Goal: Task Accomplishment & Management: Use online tool/utility

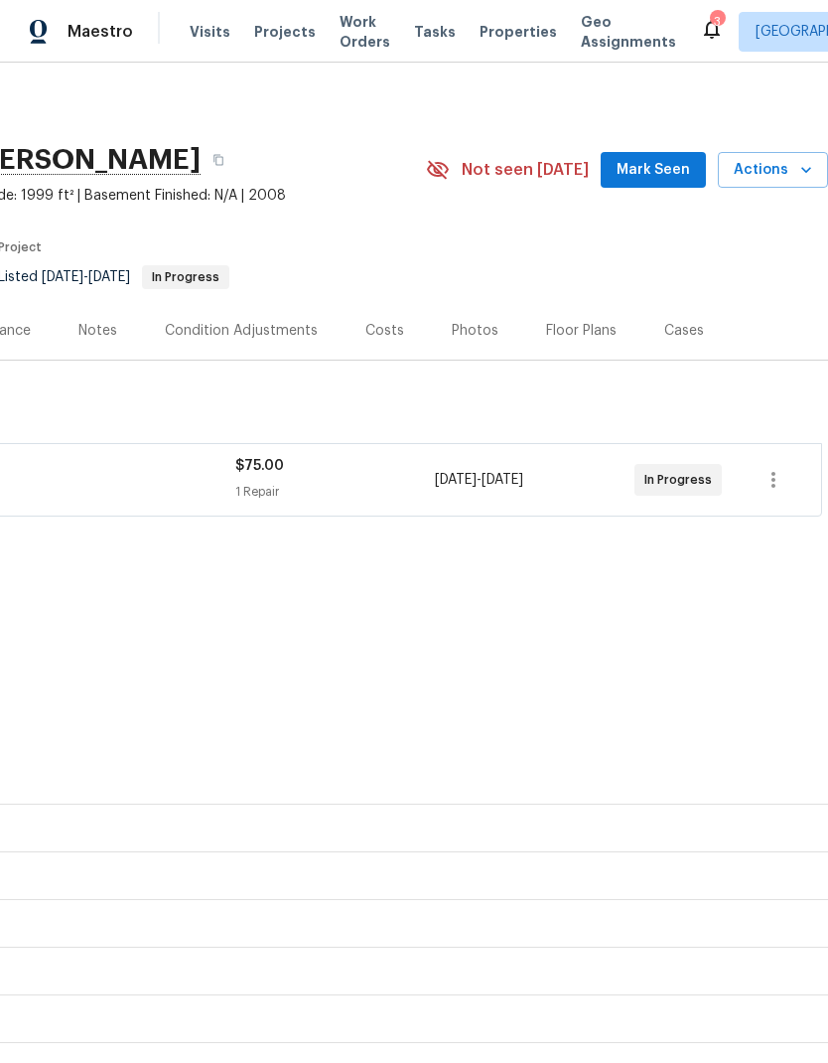
scroll to position [0, 294]
click at [778, 488] on icon "button" at bounding box center [774, 480] width 24 height 24
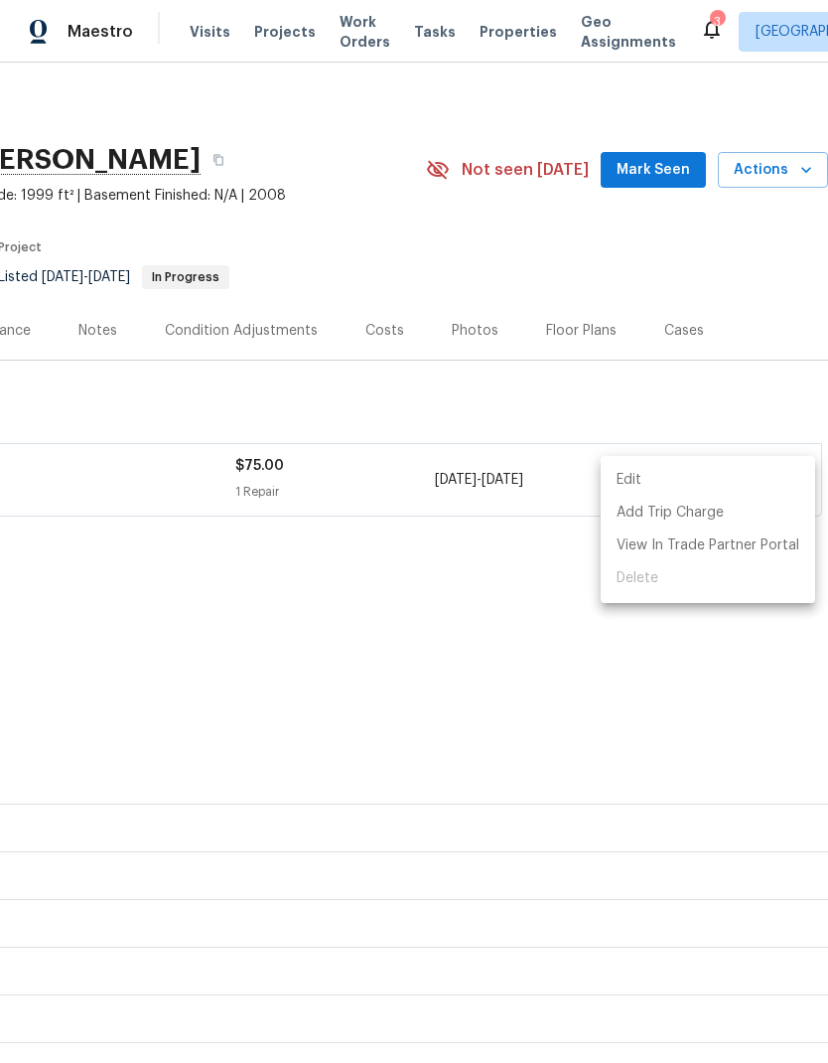
click at [547, 702] on div at bounding box center [414, 531] width 828 height 1063
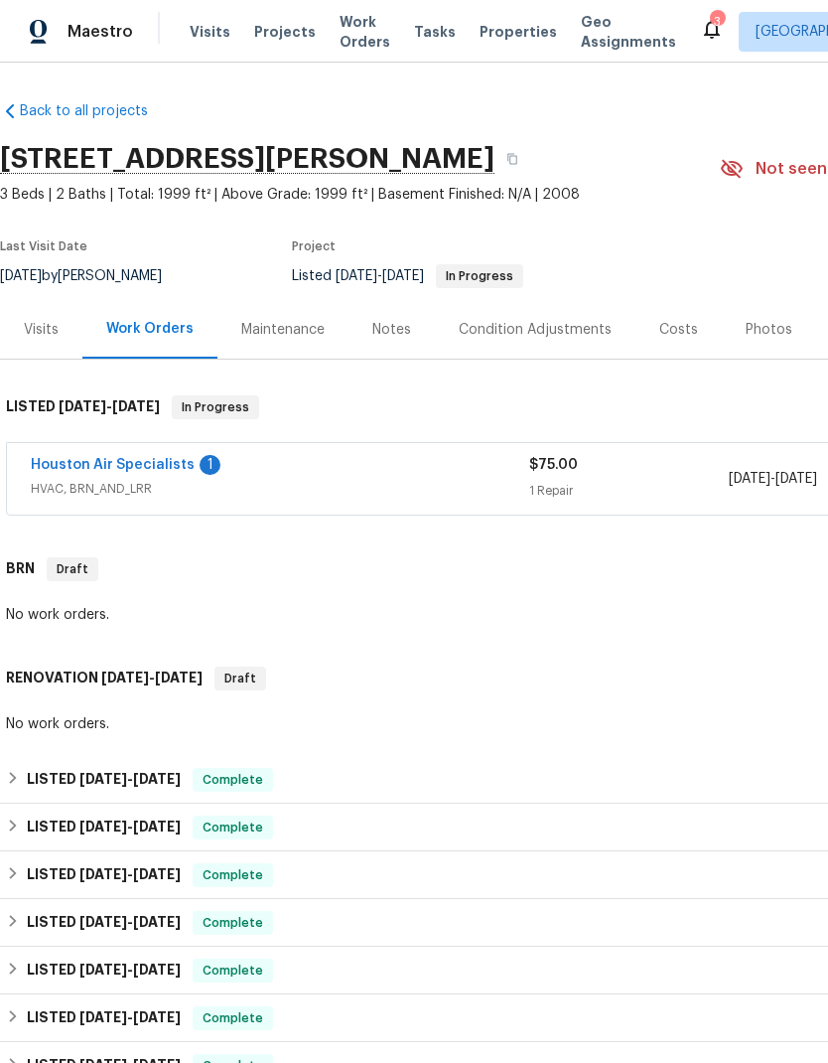
scroll to position [1, 0]
click at [113, 469] on link "Houston Air Specialists" at bounding box center [113, 465] width 164 height 14
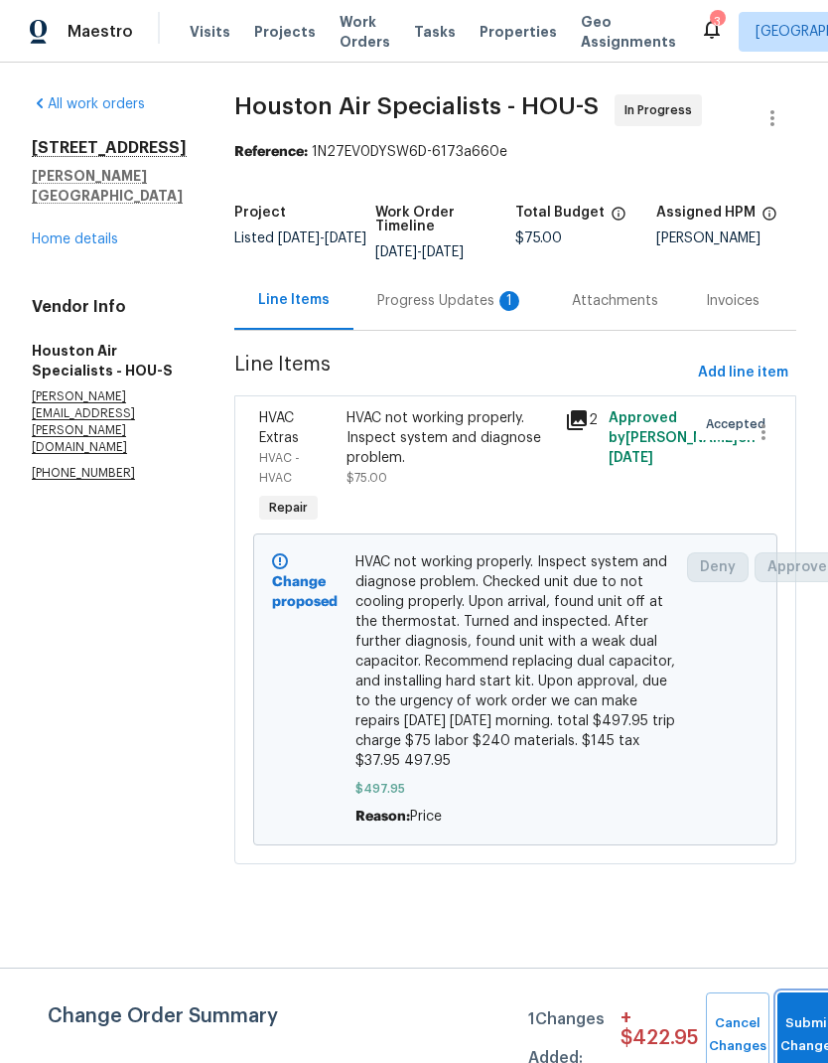
click at [817, 1033] on span "Submit Changes" at bounding box center [810, 1035] width 44 height 46
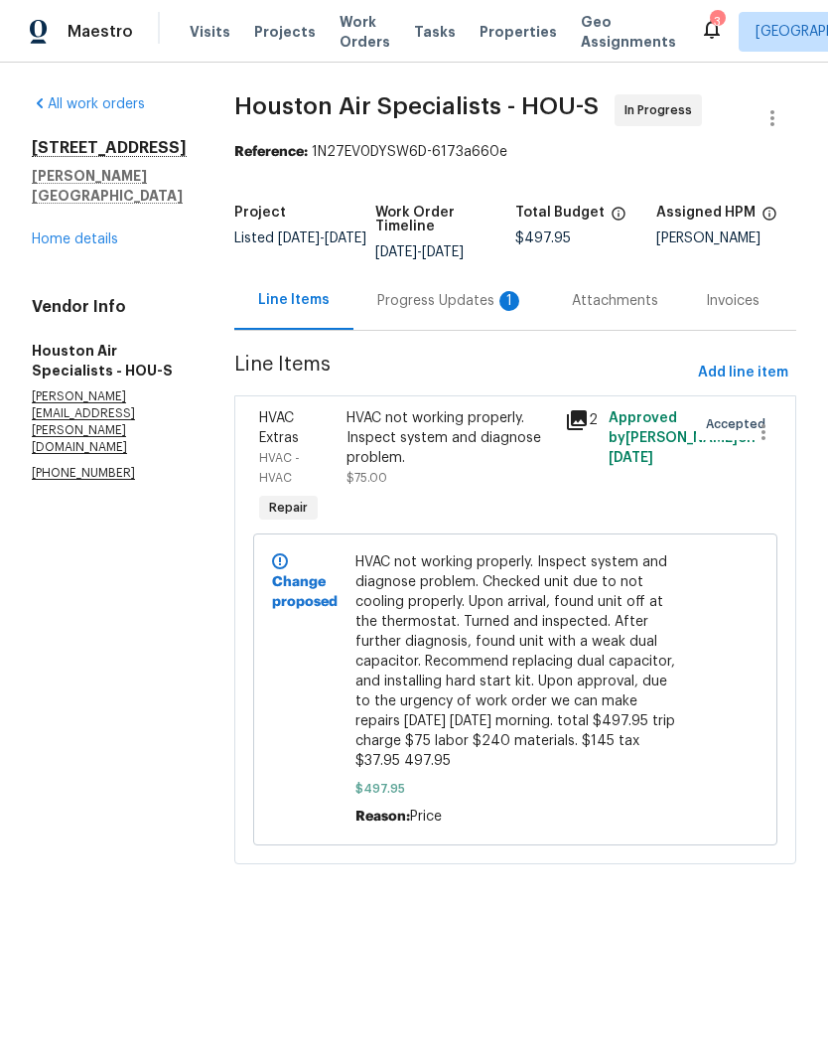
click at [443, 319] on div "Progress Updates 1" at bounding box center [451, 300] width 195 height 59
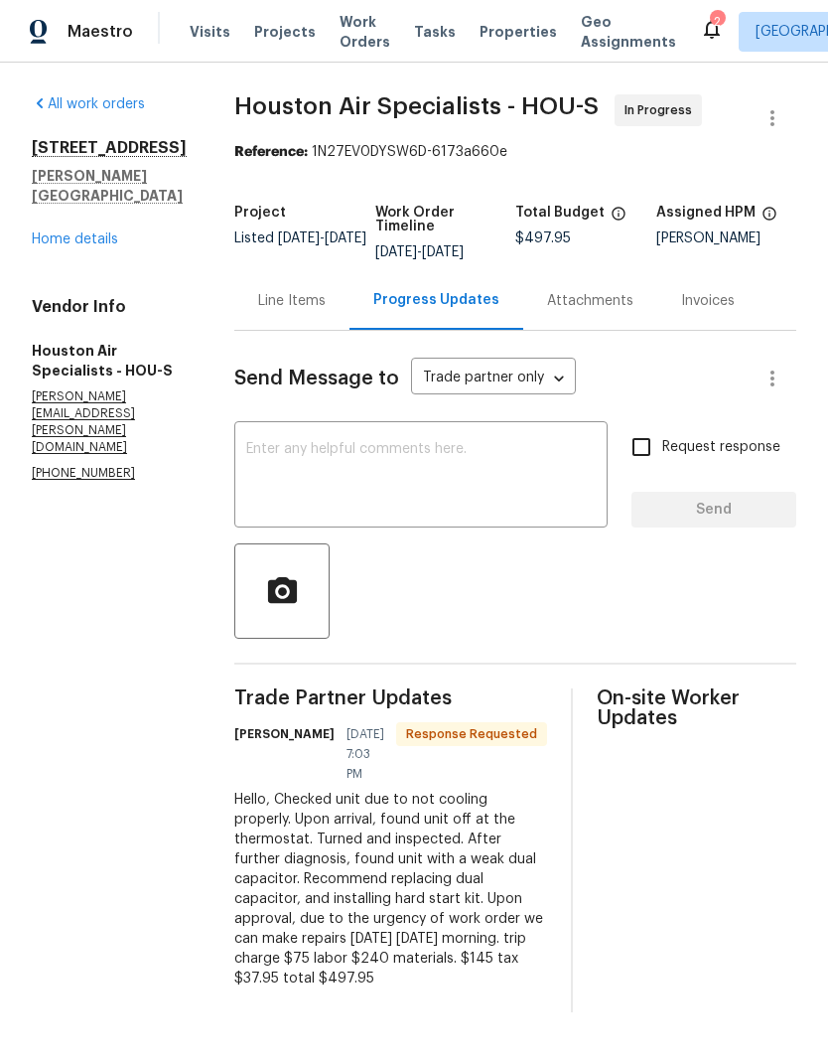
click at [478, 473] on textarea at bounding box center [421, 477] width 350 height 70
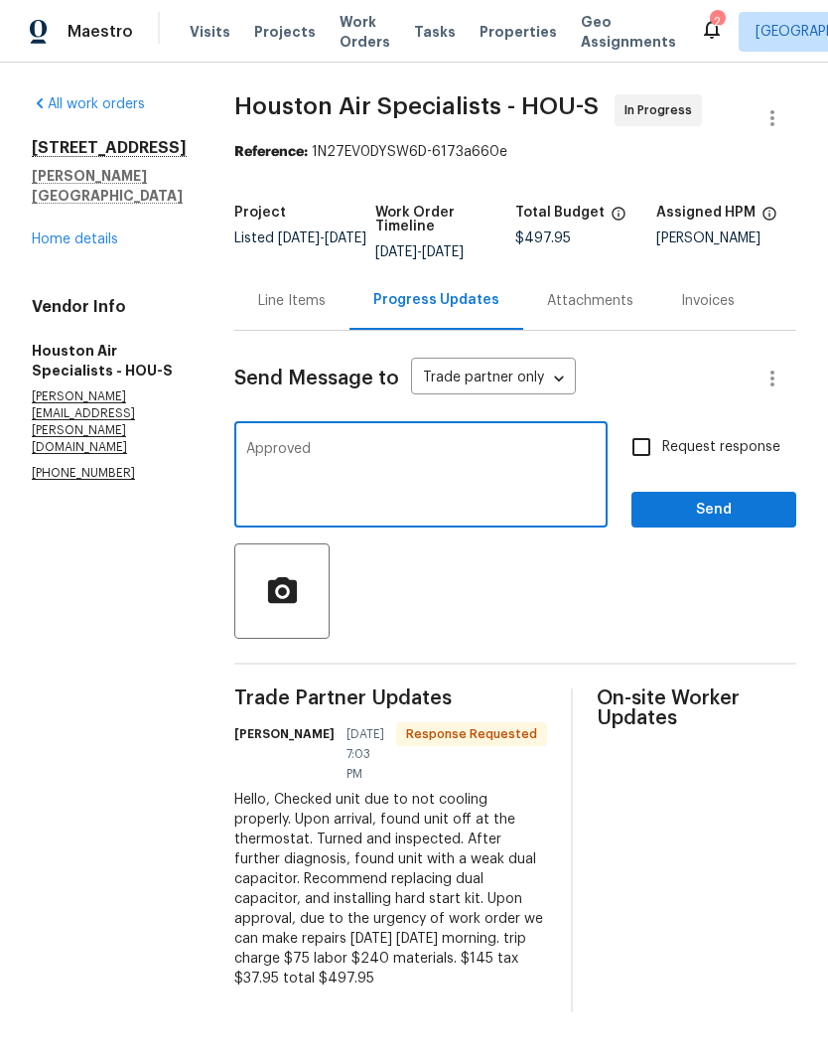
type textarea "Approved"
click at [730, 516] on span "Send" at bounding box center [714, 510] width 133 height 25
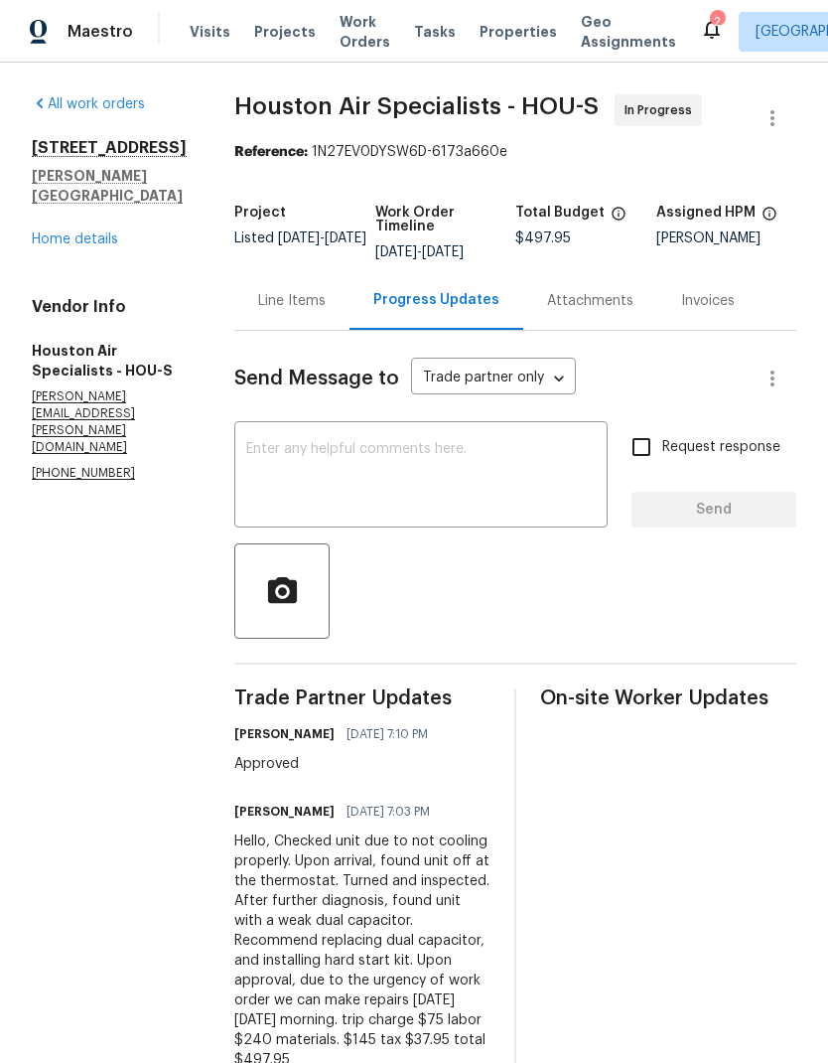
click at [306, 311] on div "Line Items" at bounding box center [292, 301] width 68 height 20
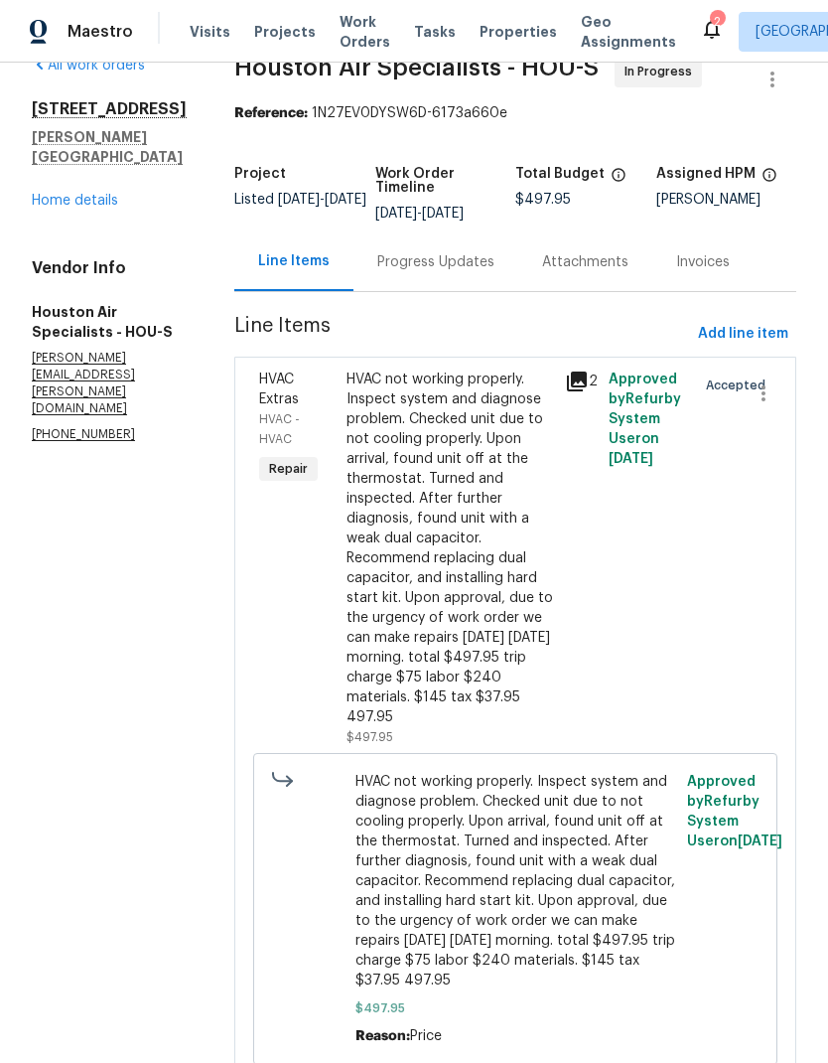
scroll to position [38, 0]
